Goal: Task Accomplishment & Management: Manage account settings

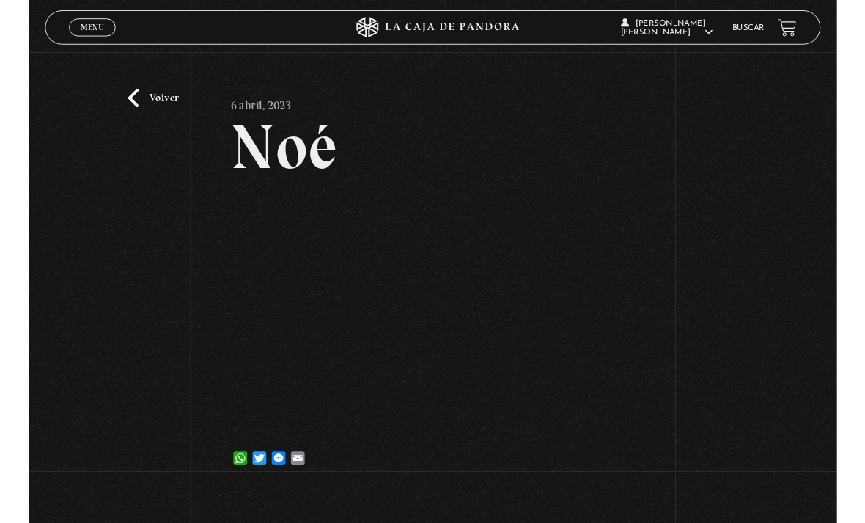
scroll to position [44, 0]
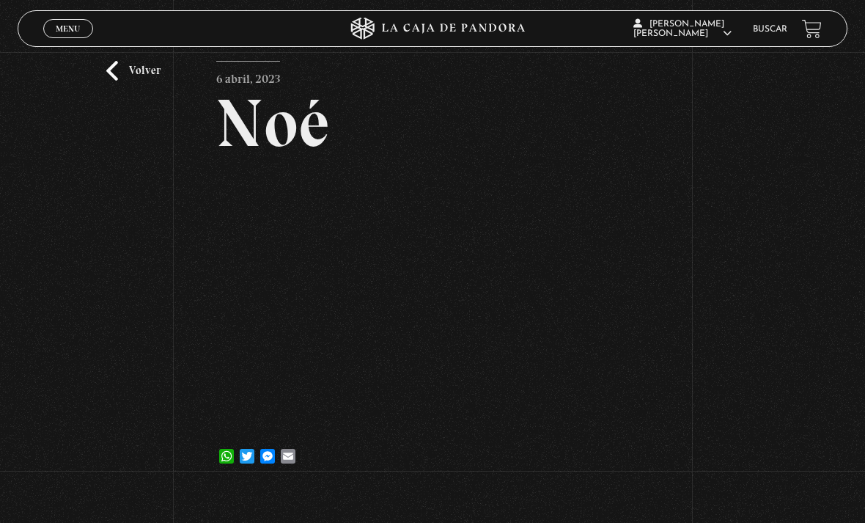
click at [51, 37] on link "Menu Cerrar" at bounding box center [68, 28] width 50 height 19
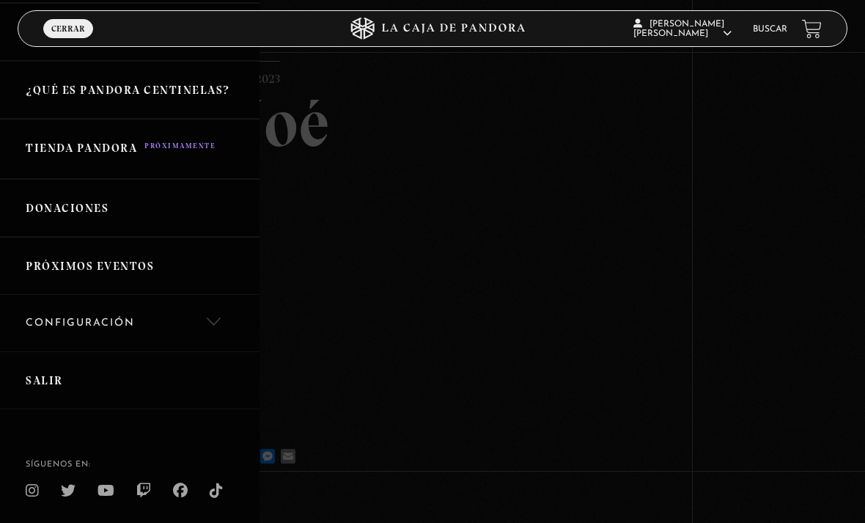
scroll to position [280, 0]
click at [120, 370] on link "Salir" at bounding box center [130, 381] width 260 height 58
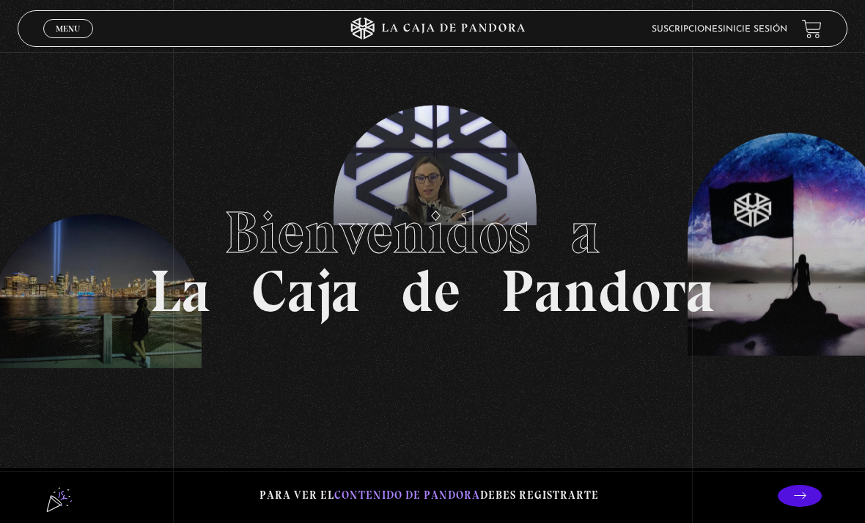
click at [67, 21] on link "Menu Cerrar" at bounding box center [68, 28] width 50 height 19
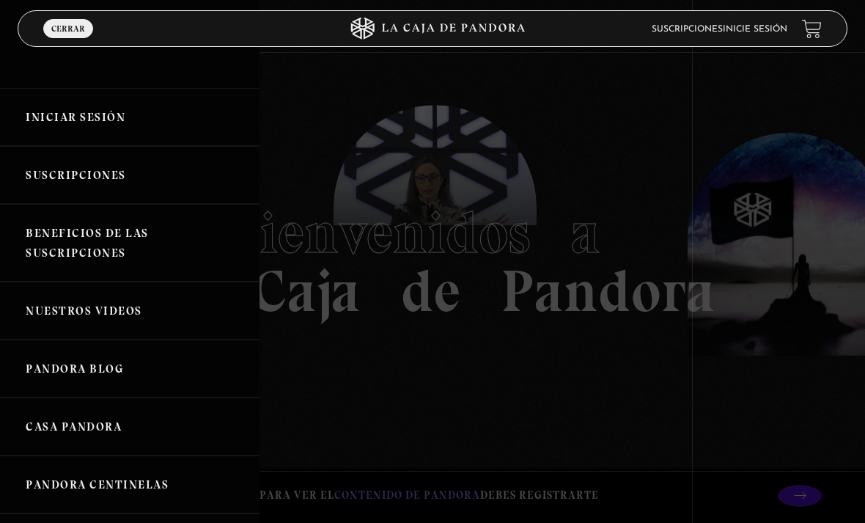
click at [153, 112] on link "Iniciar Sesión" at bounding box center [130, 117] width 260 height 58
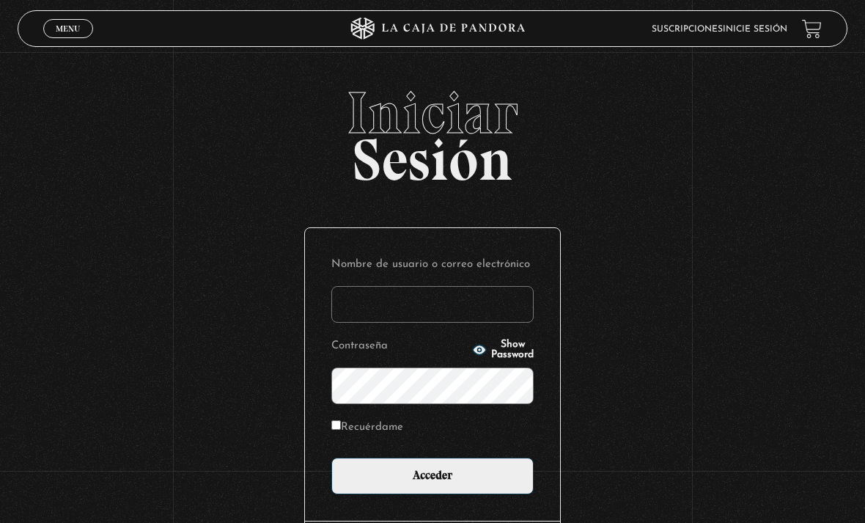
type input "drivasesquivel@gmail.com"
click at [433, 483] on input "Acceder" at bounding box center [433, 476] width 202 height 37
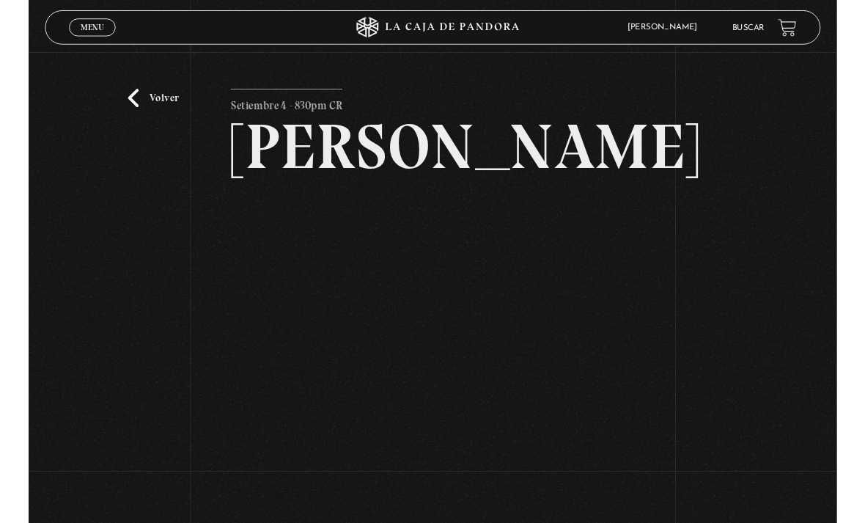
scroll to position [124, 0]
